Goal: Check status: Check status

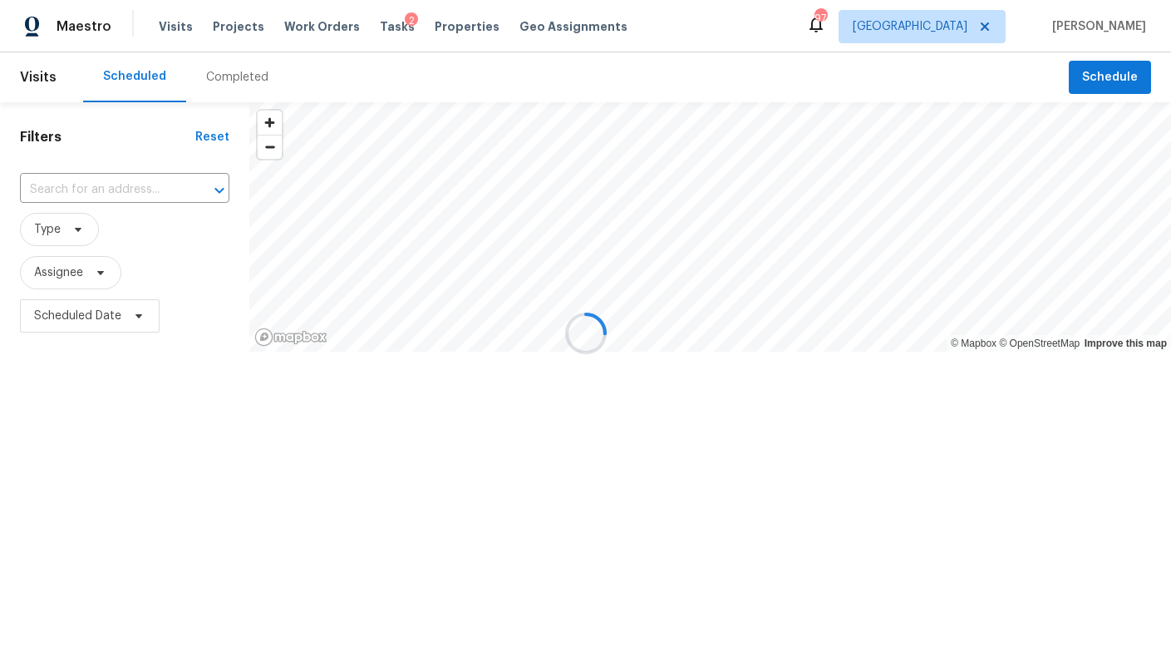
click at [235, 72] on div at bounding box center [585, 333] width 1171 height 666
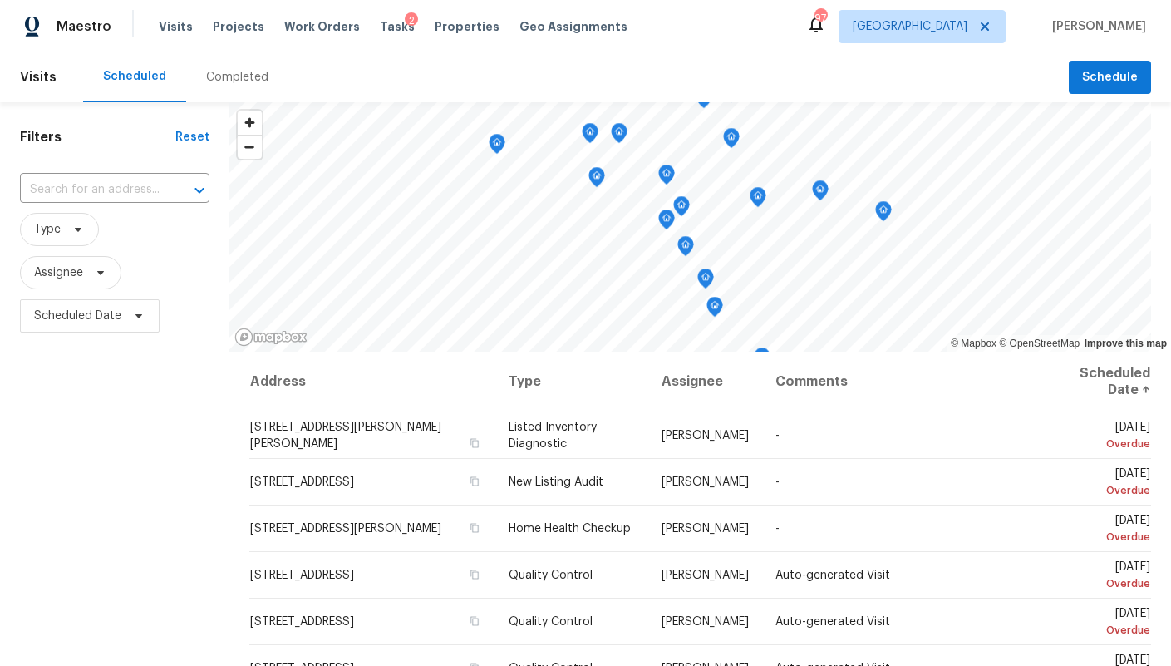
click at [211, 76] on div "Completed" at bounding box center [237, 77] width 62 height 17
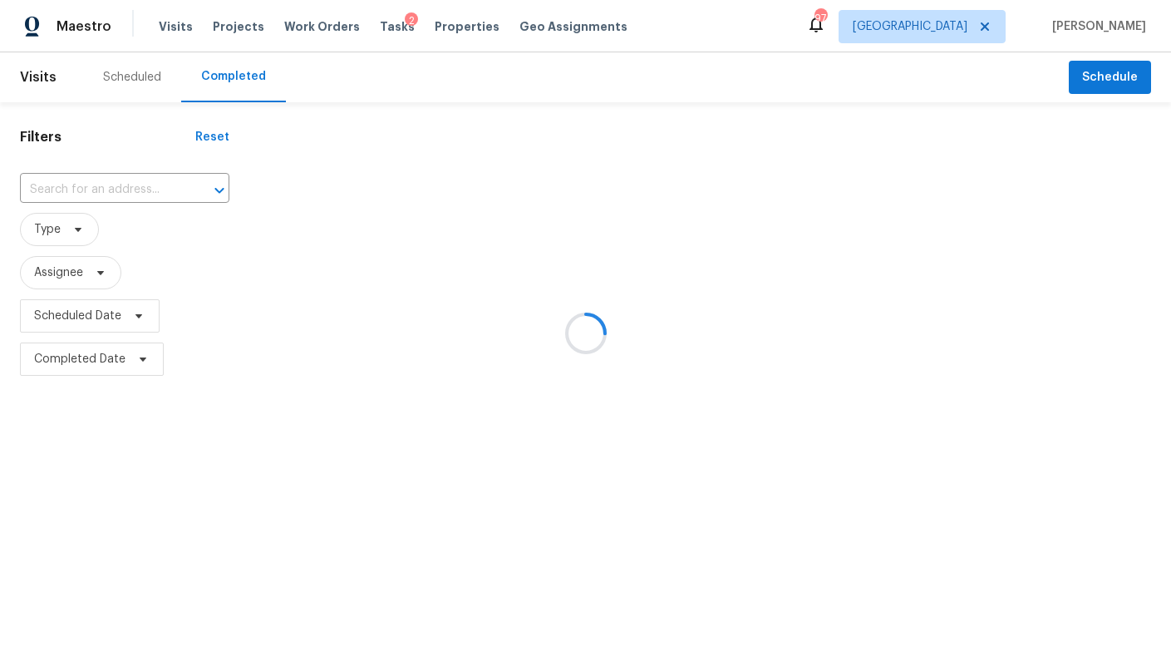
click at [65, 190] on div at bounding box center [585, 333] width 1171 height 666
click at [57, 189] on div at bounding box center [585, 333] width 1171 height 666
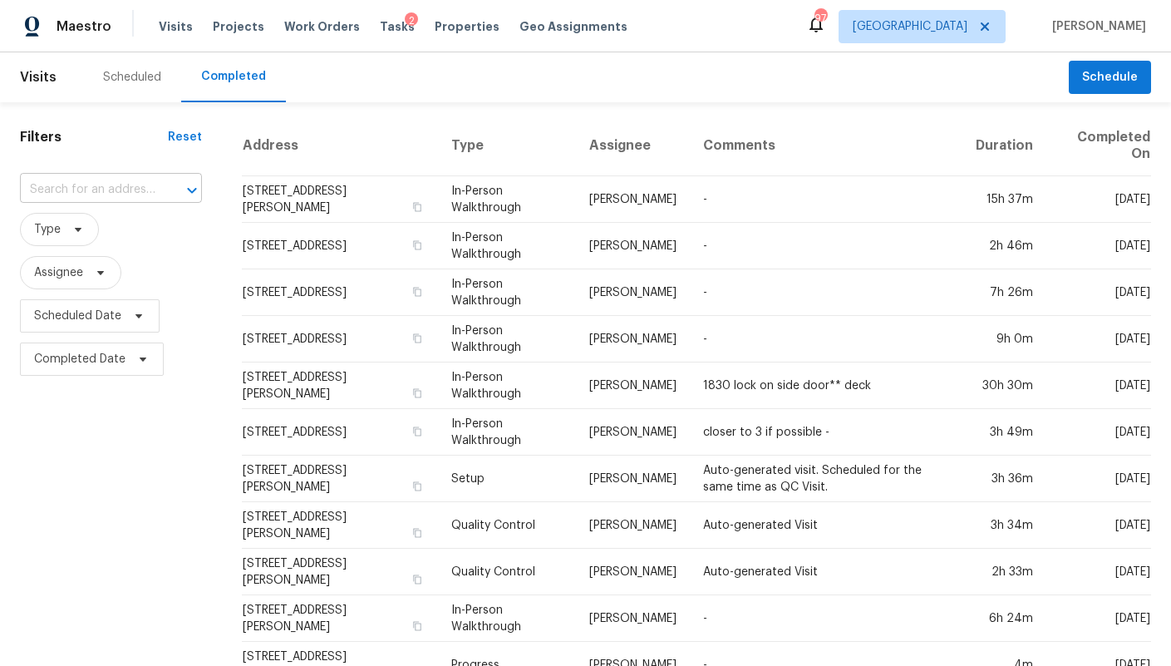
click at [64, 191] on input "text" at bounding box center [87, 190] width 135 height 26
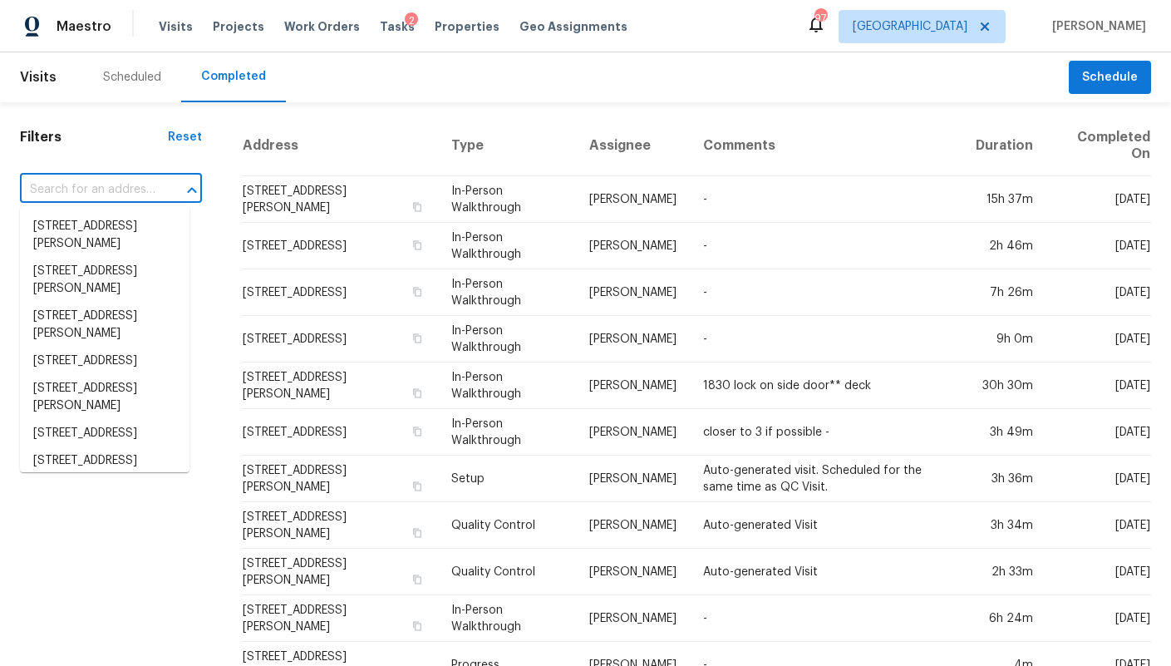
paste input "915 Elmsbrook Ln, Alpharetta, GA 30004"
type input "915 Elmsbrook Ln, Alpharetta, GA 30004"
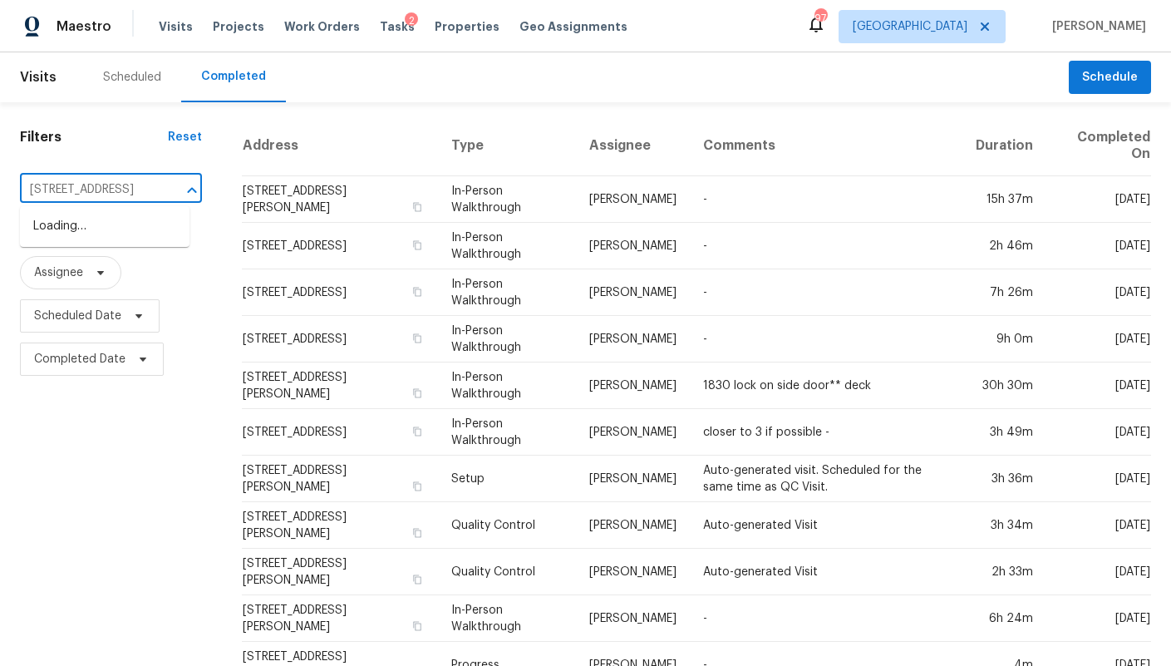
scroll to position [0, 109]
click at [81, 223] on li "915 Elmsbrook Ln, Alpharetta, GA 30004" at bounding box center [105, 226] width 170 height 27
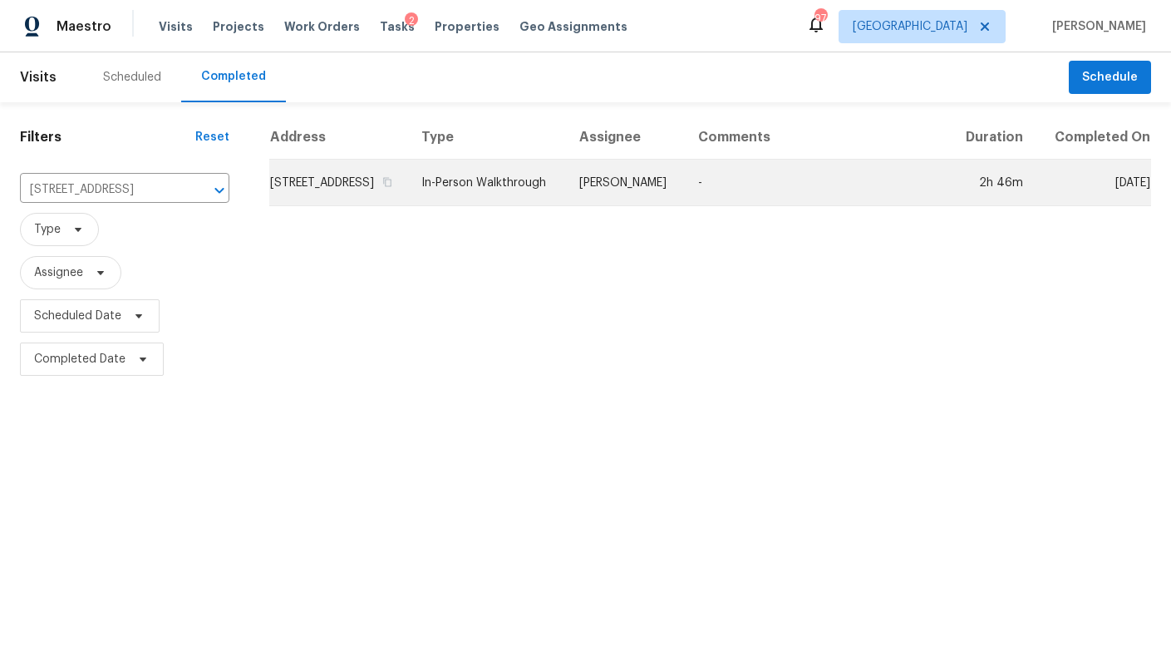
click at [342, 202] on td "915 Elmsbrook Ln, Alpharetta, GA 30004" at bounding box center [338, 183] width 139 height 47
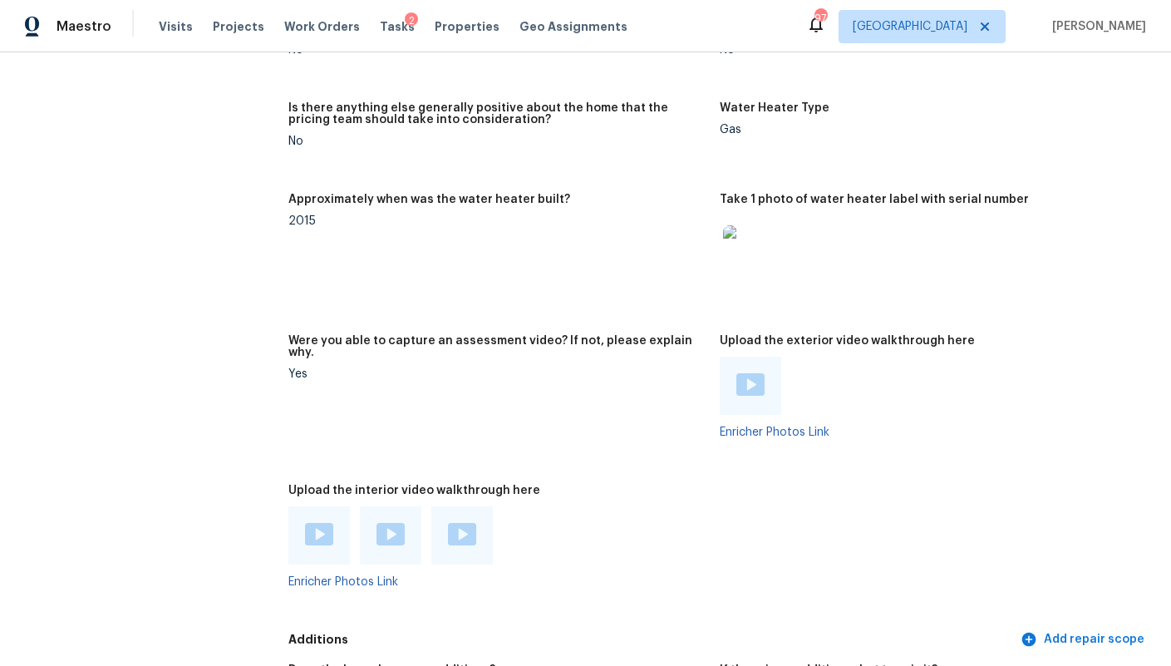
scroll to position [3143, 0]
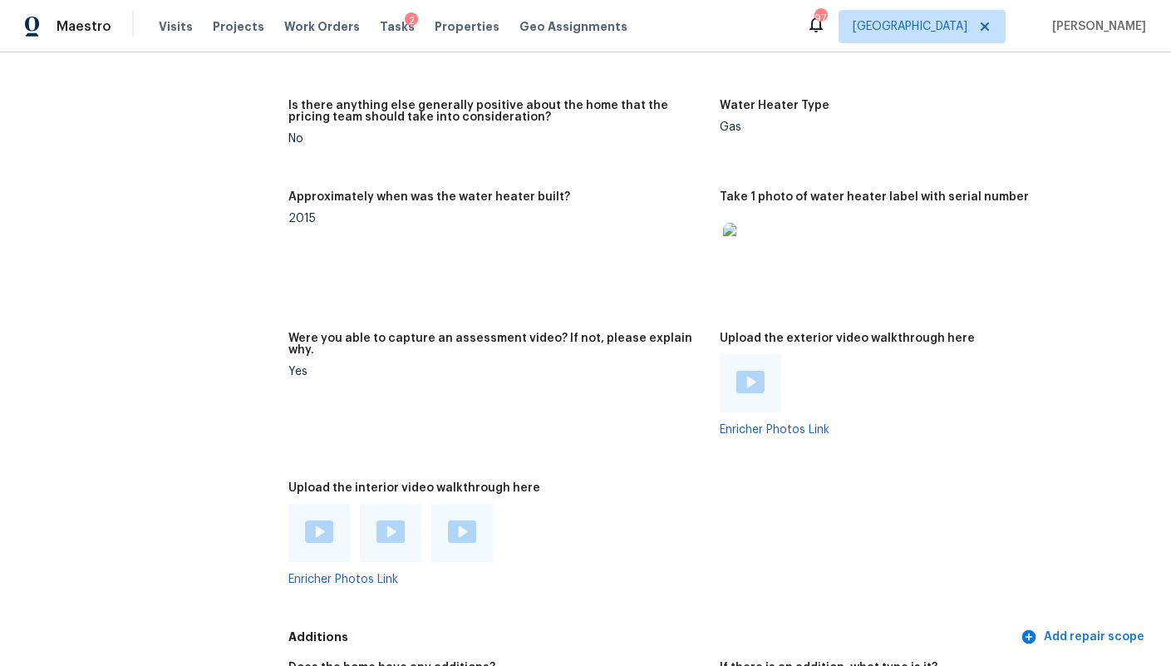
click at [760, 371] on img at bounding box center [750, 382] width 28 height 22
click at [318, 520] on img at bounding box center [319, 531] width 28 height 22
